Goal: Information Seeking & Learning: Learn about a topic

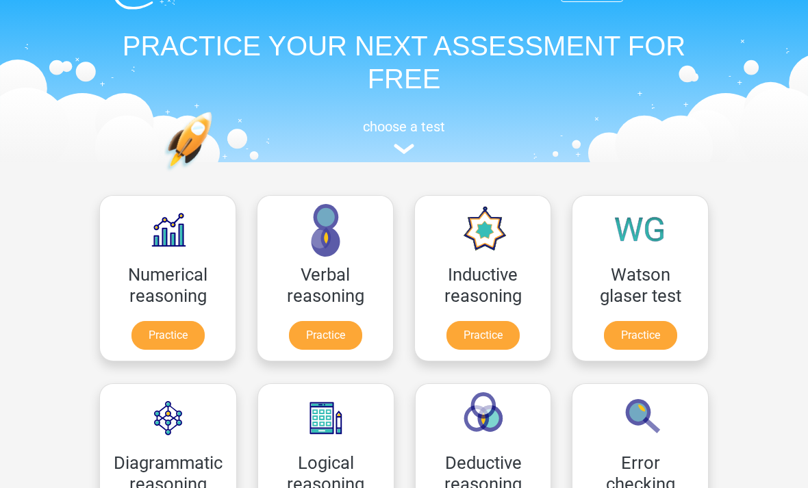
scroll to position [2, 0]
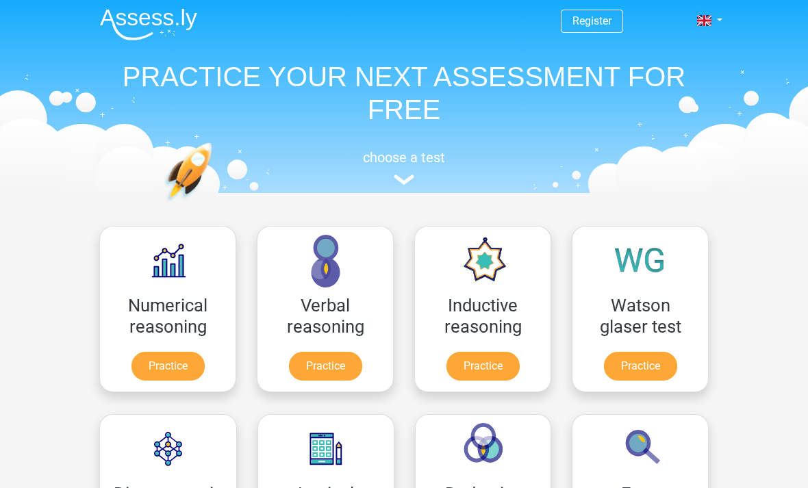
click at [186, 372] on link "Practice" at bounding box center [167, 366] width 73 height 29
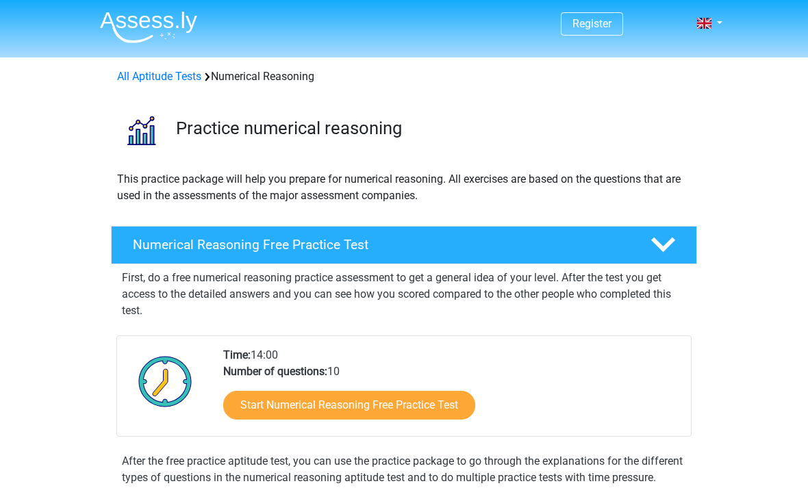
click at [387, 406] on link "Start Numerical Reasoning Free Practice Test" at bounding box center [349, 405] width 252 height 29
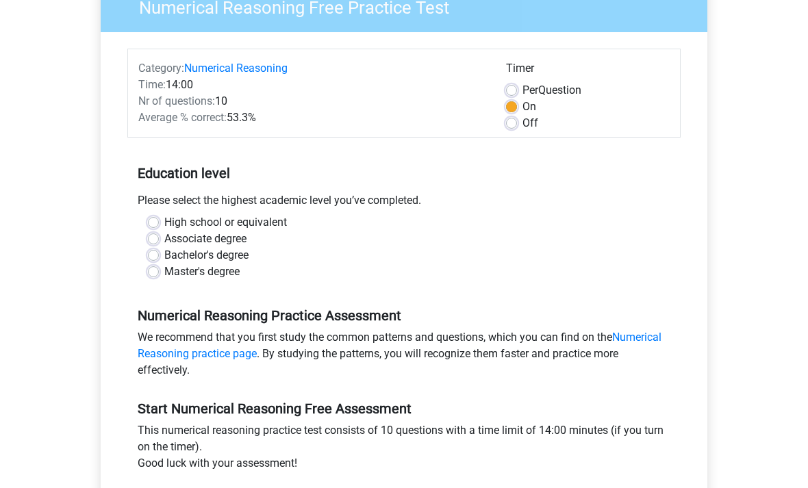
scroll to position [128, 0]
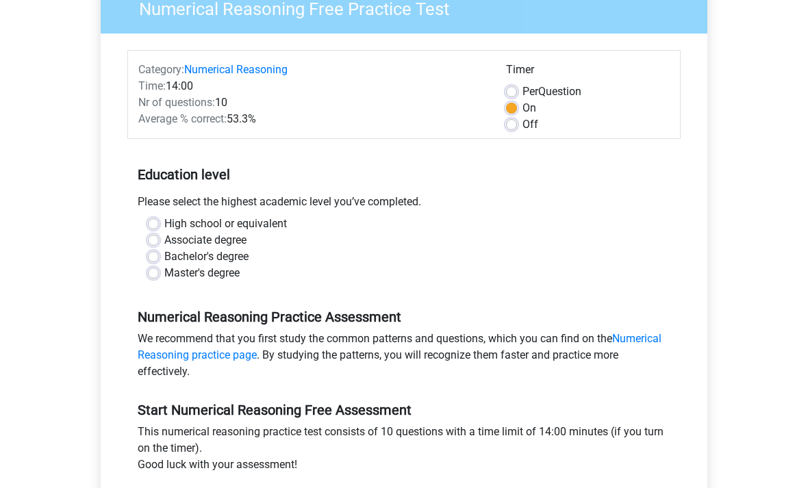
click at [166, 235] on label "Associate degree" at bounding box center [205, 240] width 82 height 16
click at [159, 235] on input "Associate degree" at bounding box center [153, 239] width 11 height 14
radio input "true"
click at [164, 229] on label "High school or equivalent" at bounding box center [225, 224] width 123 height 16
click at [153, 229] on input "High school or equivalent" at bounding box center [153, 223] width 11 height 14
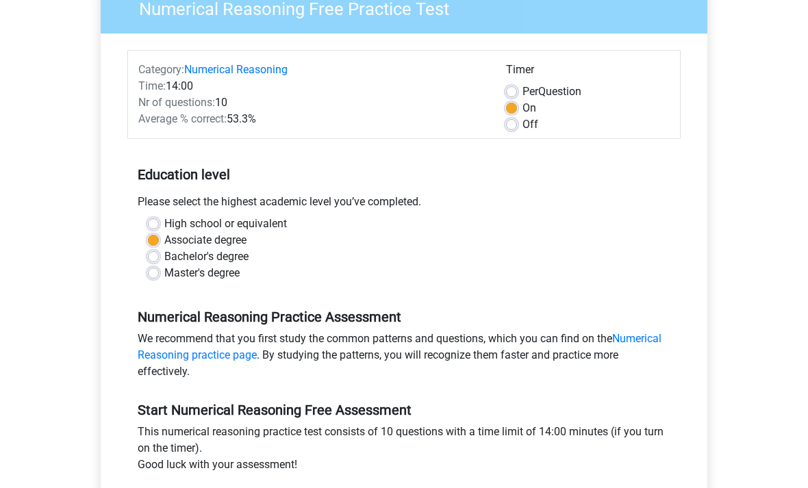
radio input "true"
click at [166, 255] on label "Bachelor's degree" at bounding box center [206, 256] width 84 height 16
click at [159, 255] on input "Bachelor's degree" at bounding box center [153, 255] width 11 height 14
radio input "true"
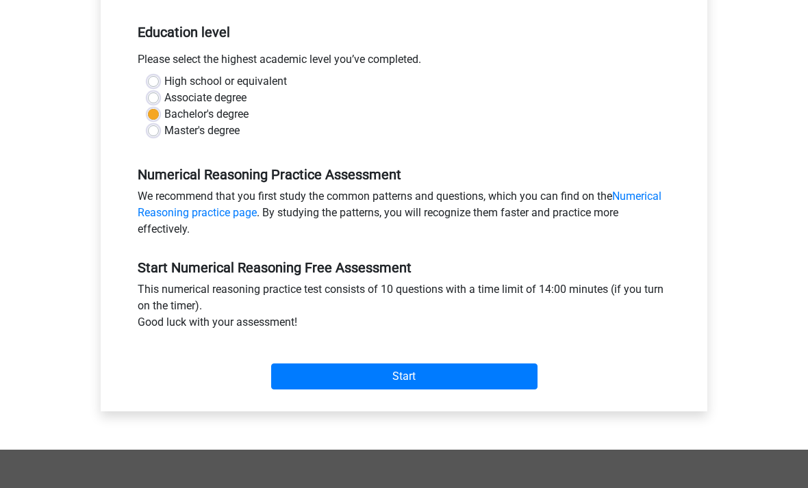
scroll to position [257, 0]
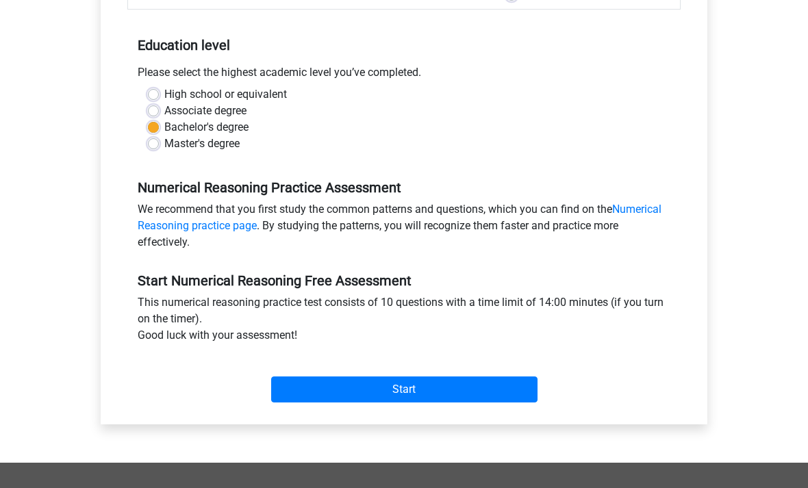
click at [450, 387] on input "Start" at bounding box center [404, 389] width 266 height 26
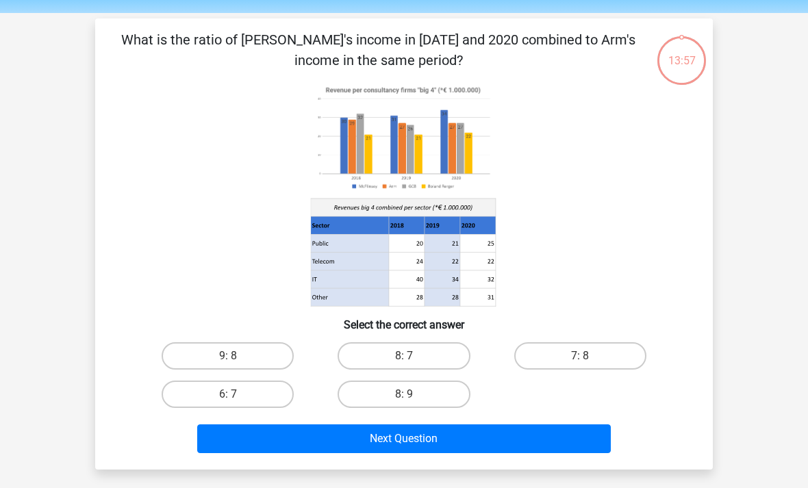
scroll to position [44, 0]
click at [595, 356] on label "7: 8" at bounding box center [580, 355] width 132 height 27
click at [589, 356] on input "7: 8" at bounding box center [584, 360] width 9 height 9
radio input "true"
click at [283, 355] on label "9: 8" at bounding box center [228, 355] width 132 height 27
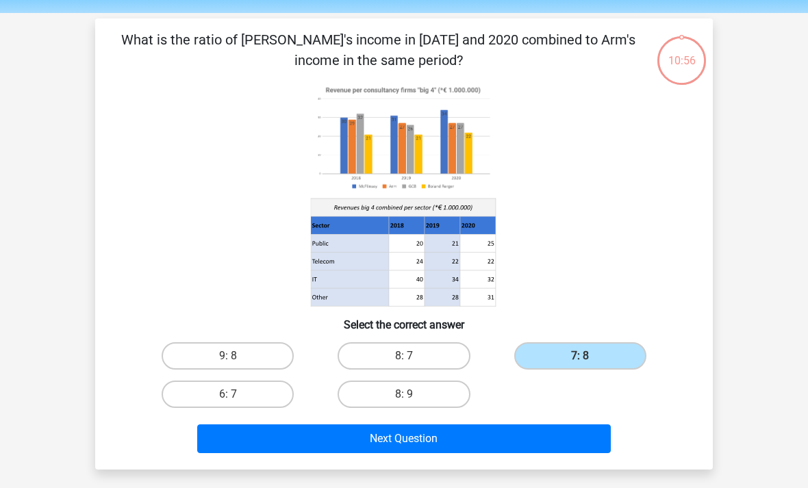
click at [237, 356] on input "9: 8" at bounding box center [232, 360] width 9 height 9
radio input "true"
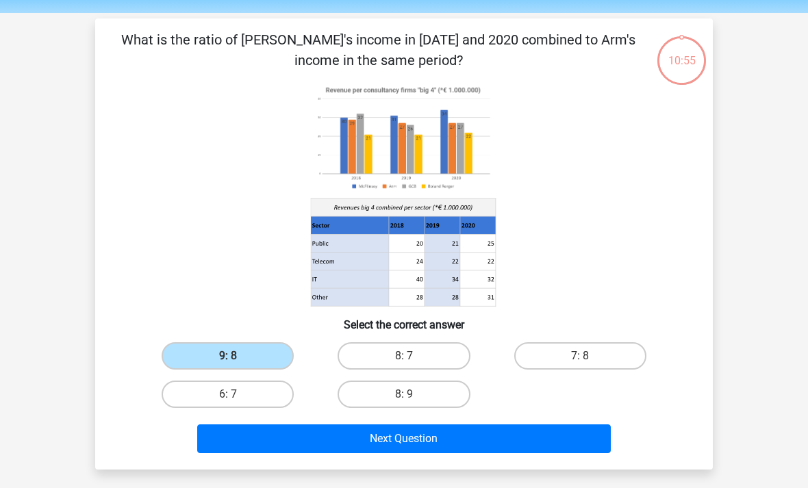
click at [443, 359] on label "8: 7" at bounding box center [403, 355] width 132 height 27
click at [413, 359] on input "8: 7" at bounding box center [408, 360] width 9 height 9
radio input "true"
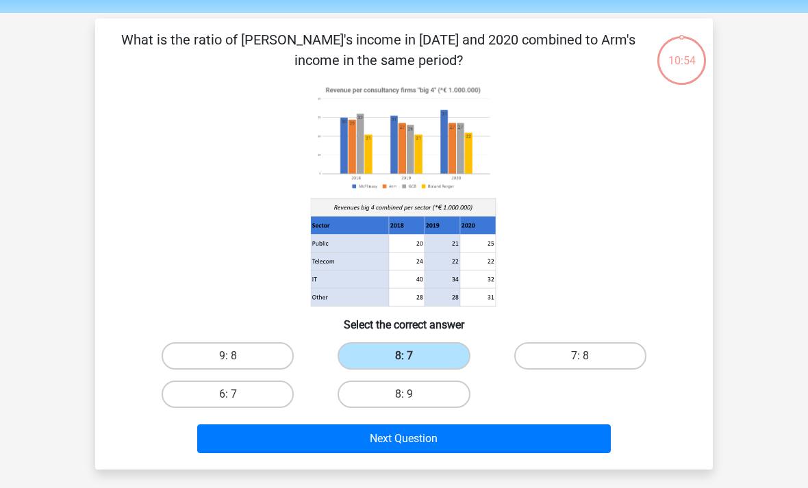
click at [489, 443] on button "Next Question" at bounding box center [404, 438] width 414 height 29
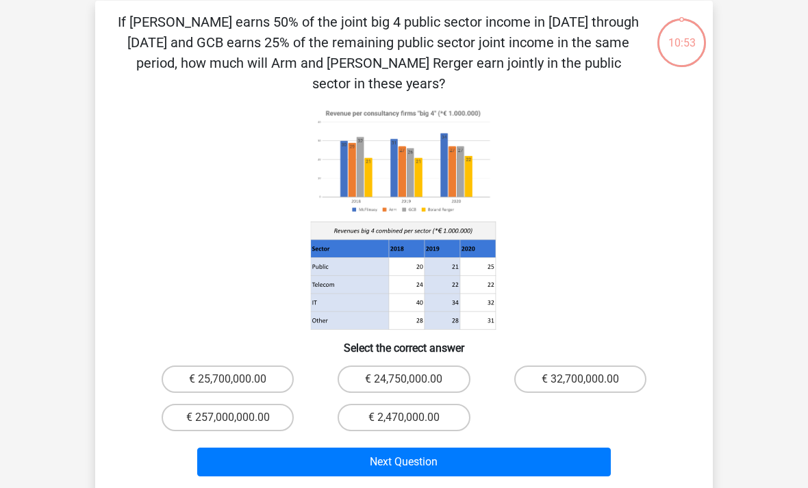
scroll to position [63, 0]
